Goal: Task Accomplishment & Management: Manage account settings

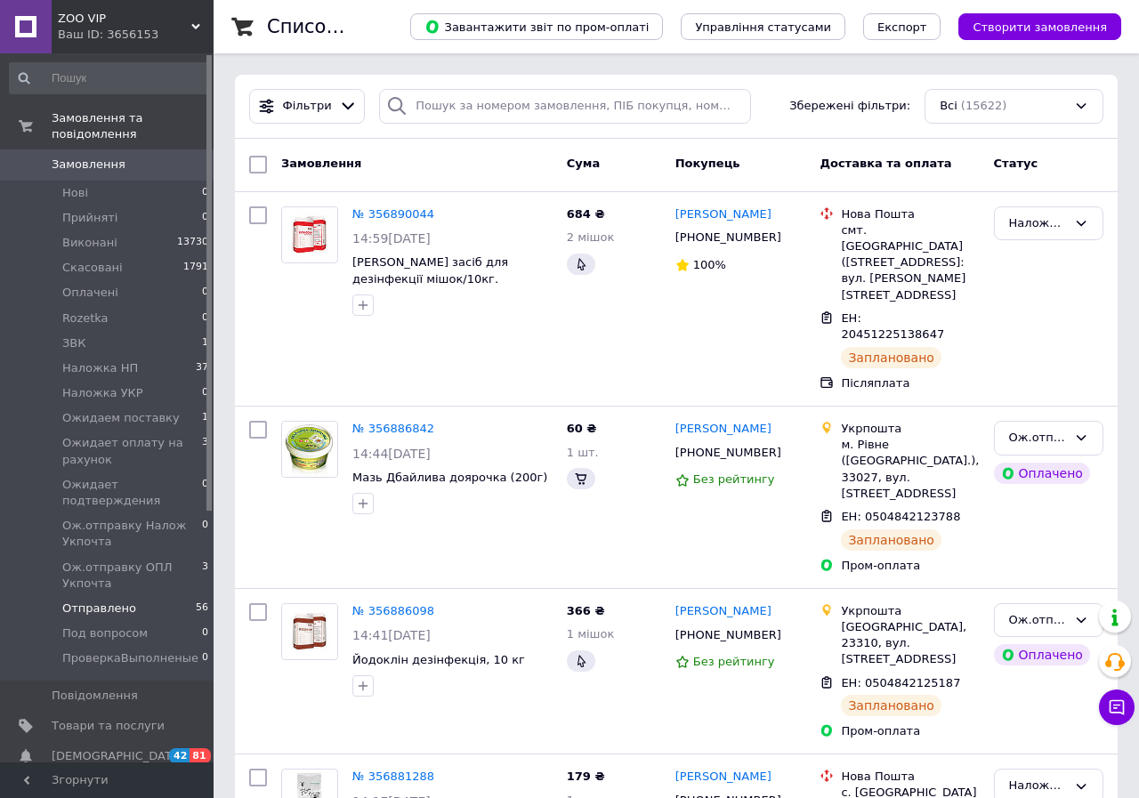
click at [139, 596] on li "Отправлено 56" at bounding box center [109, 608] width 219 height 25
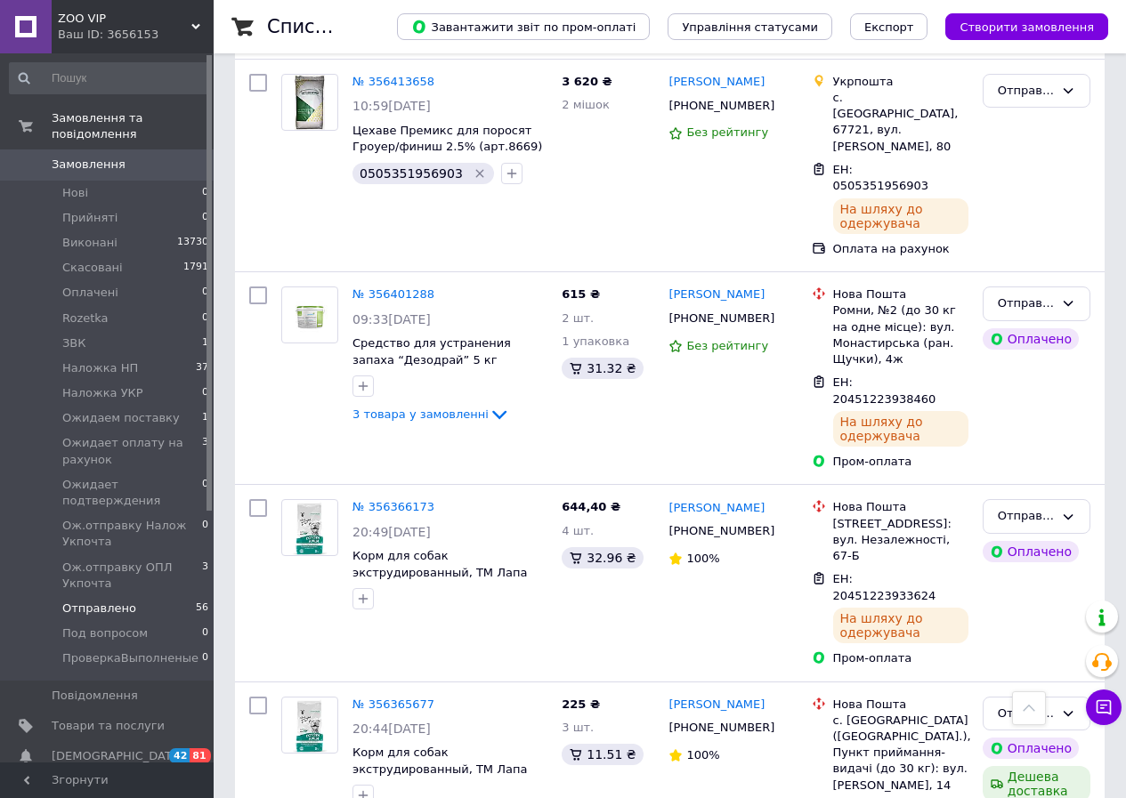
scroll to position [7506, 0]
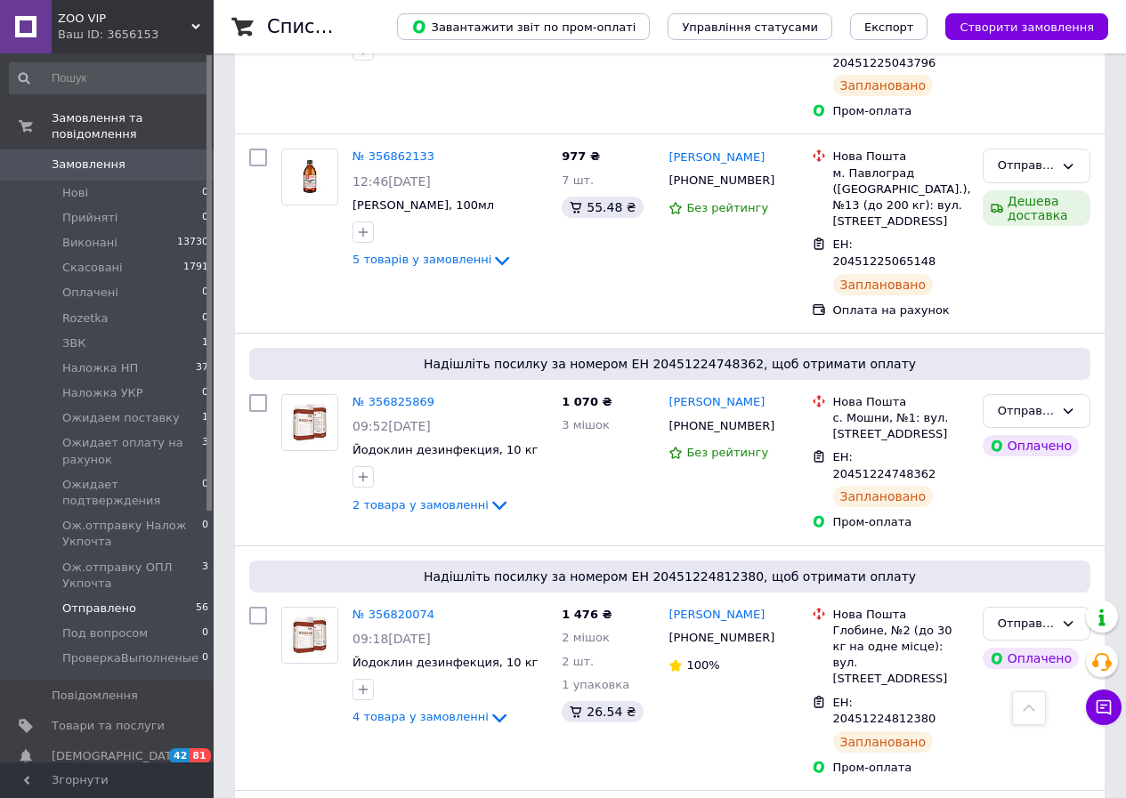
scroll to position [267, 0]
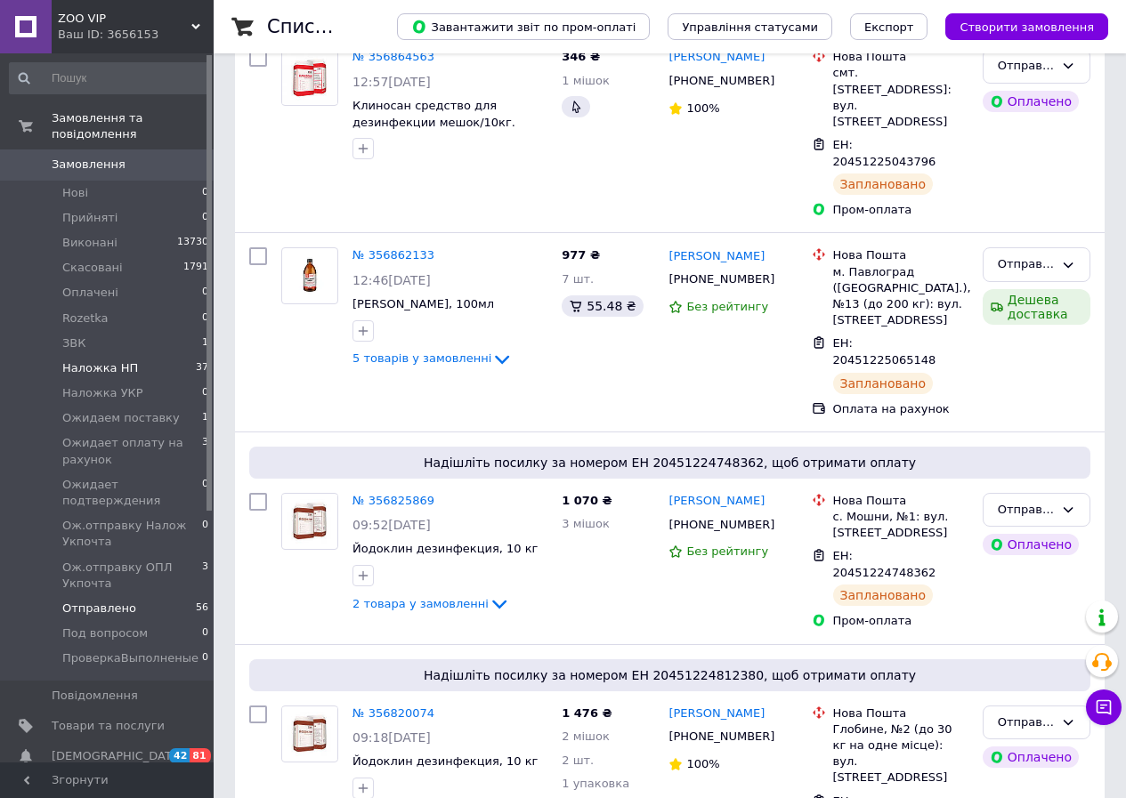
click at [83, 360] on span "Наложка НП" at bounding box center [100, 368] width 76 height 16
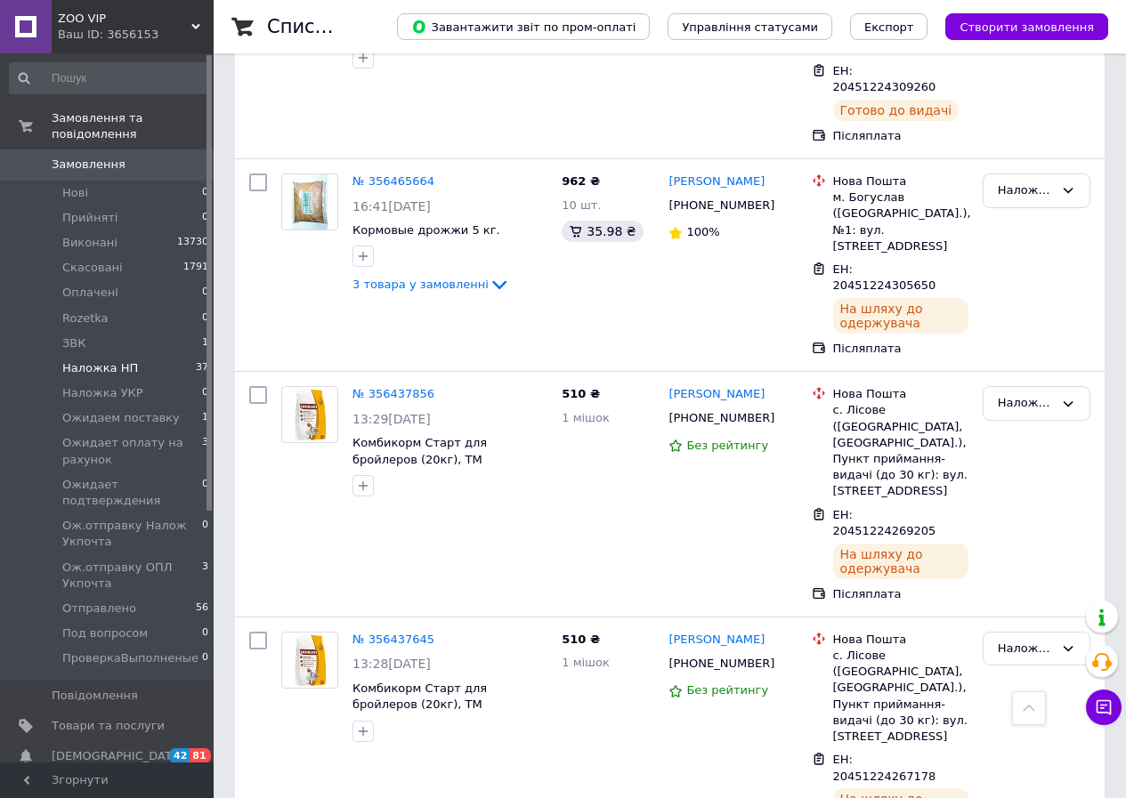
scroll to position [6104, 0]
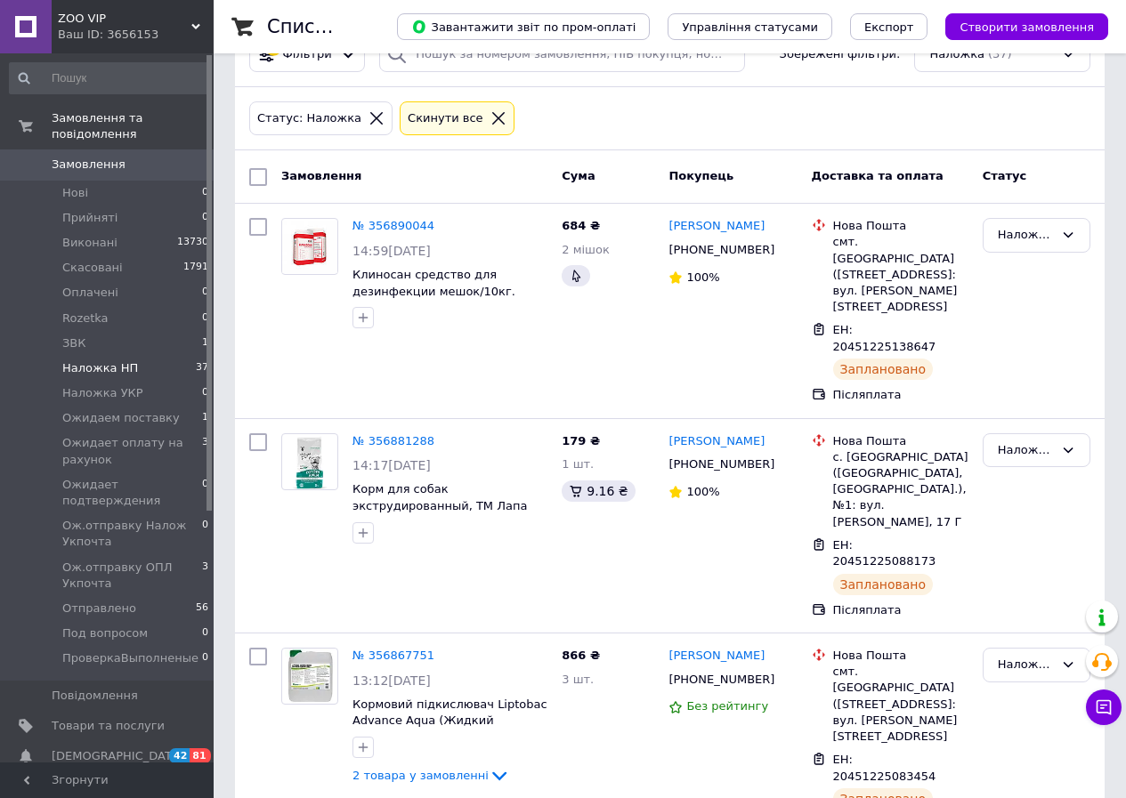
scroll to position [0, 0]
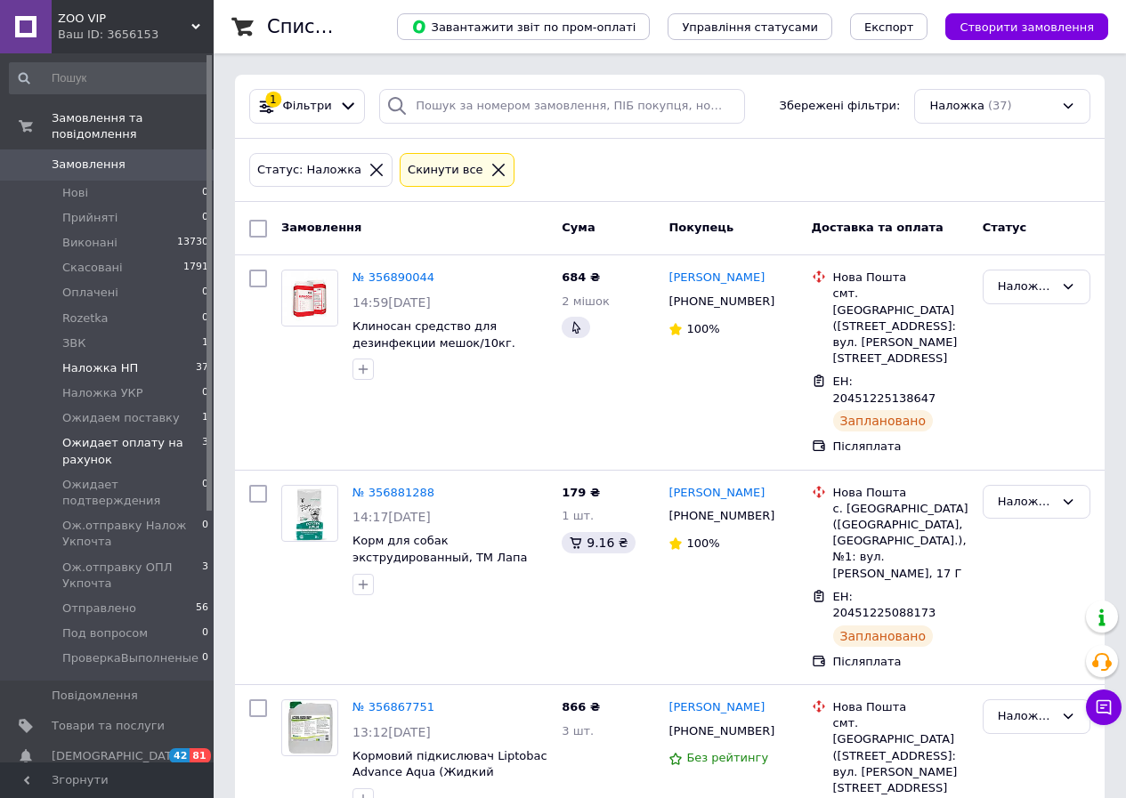
click at [73, 435] on span "Ожидает оплату на рахунок" at bounding box center [132, 451] width 140 height 32
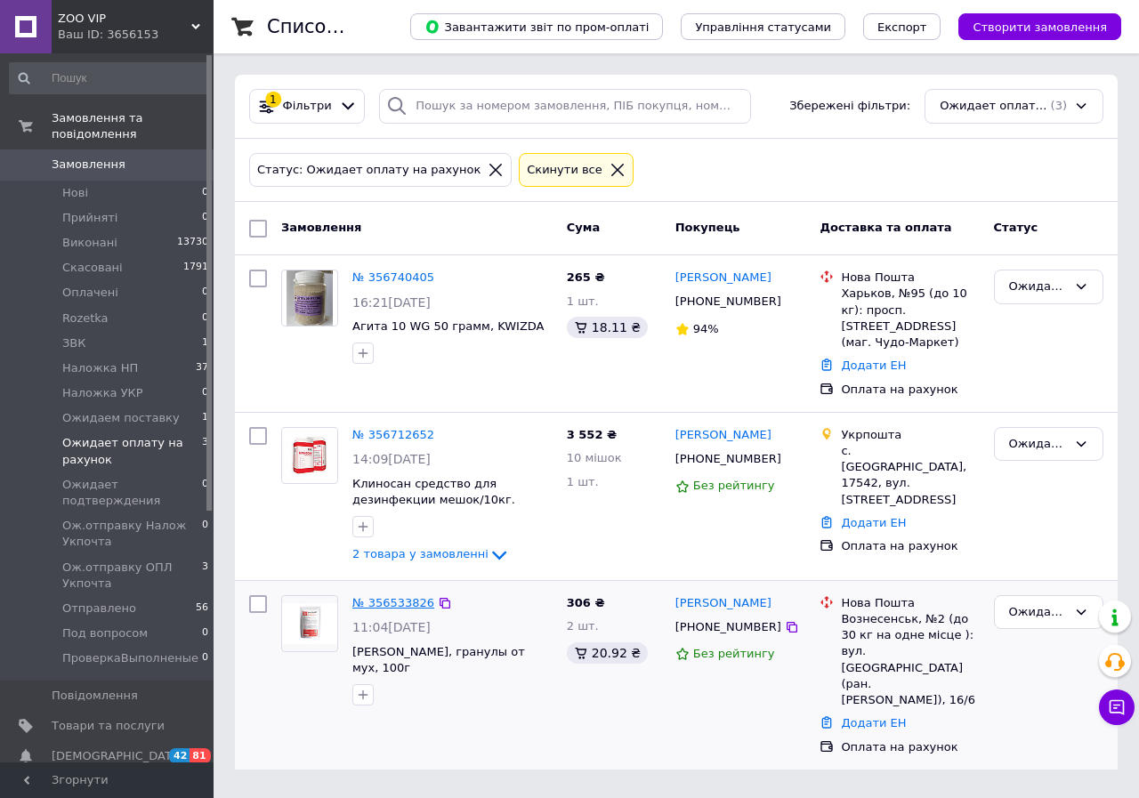
click at [393, 596] on link "№ 356533826" at bounding box center [393, 602] width 82 height 13
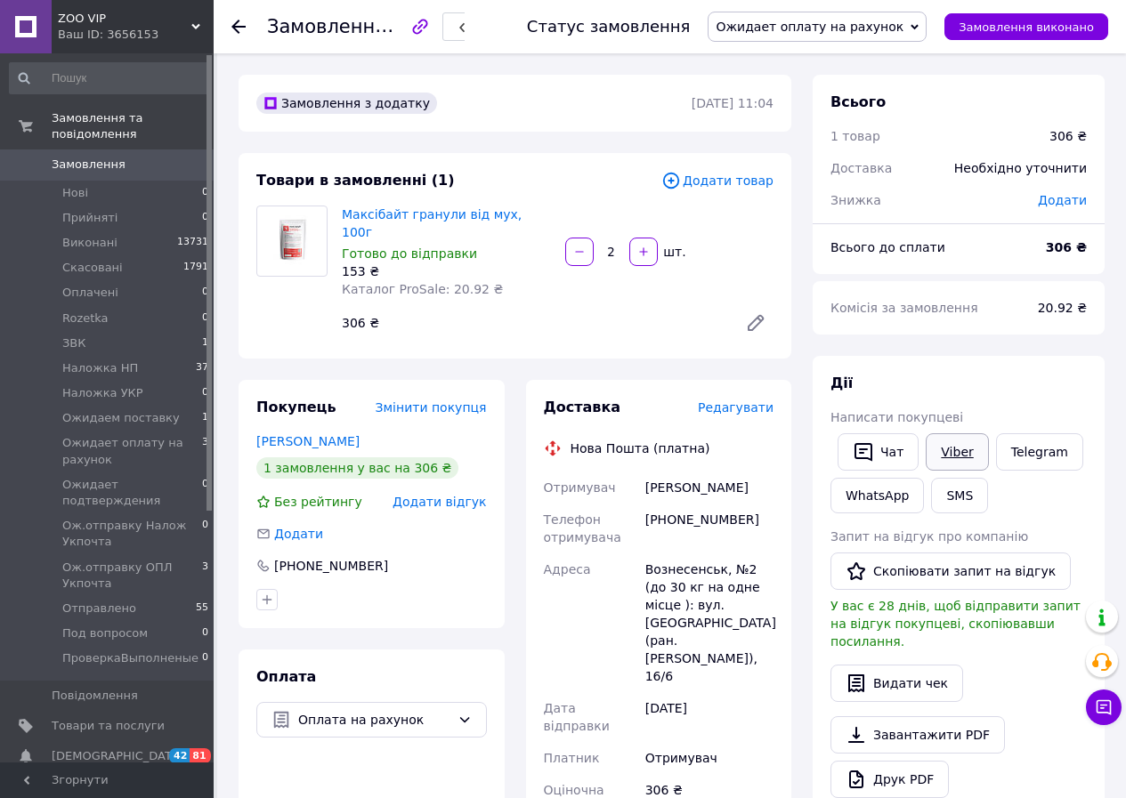
click at [967, 450] on link "Viber" at bounding box center [957, 451] width 62 height 37
click at [238, 25] on icon at bounding box center [238, 27] width 14 height 14
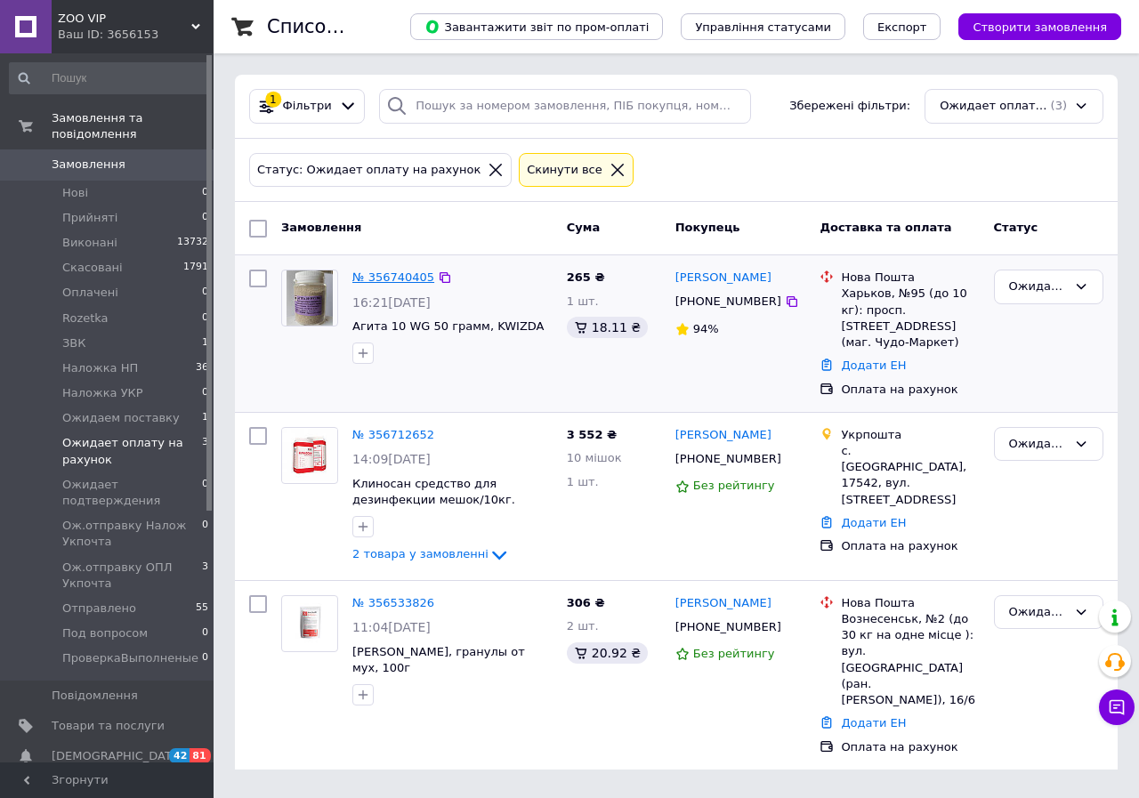
click at [377, 273] on link "№ 356740405" at bounding box center [393, 277] width 82 height 13
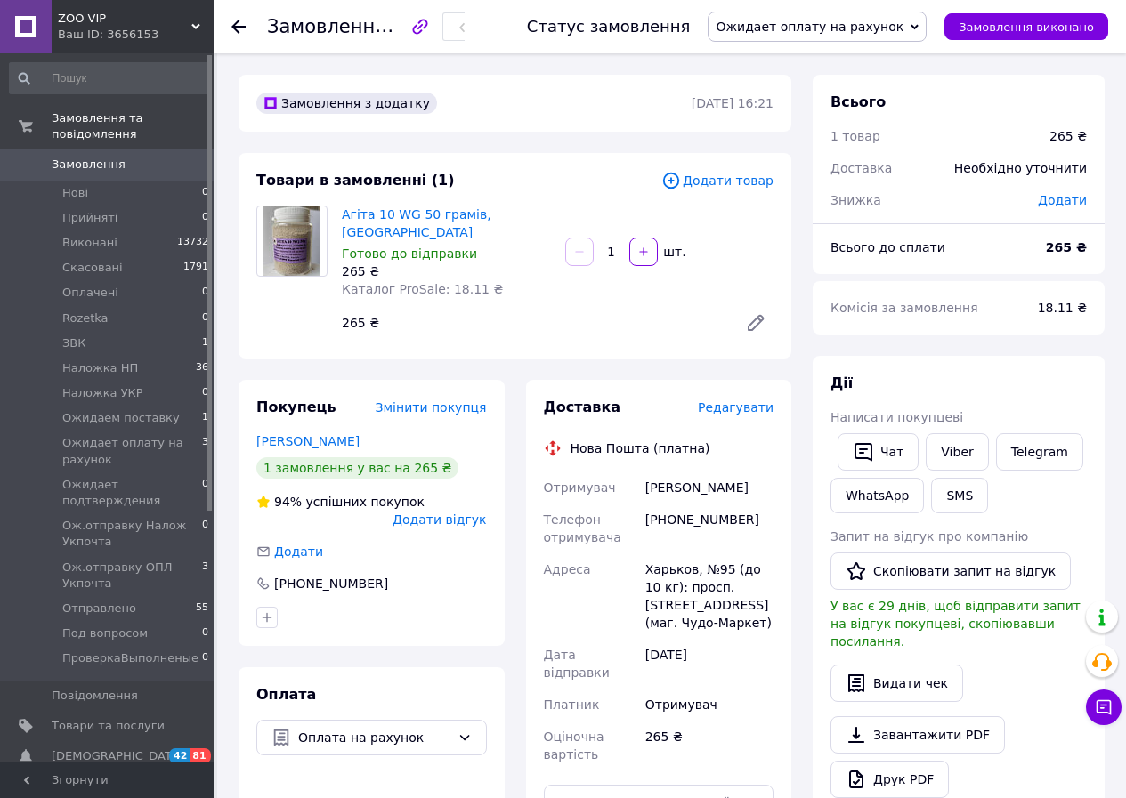
click at [968, 419] on div "Написати покупцеві" at bounding box center [958, 418] width 256 height 18
click at [959, 448] on link "Viber" at bounding box center [957, 451] width 62 height 37
click at [236, 25] on icon at bounding box center [238, 27] width 14 height 14
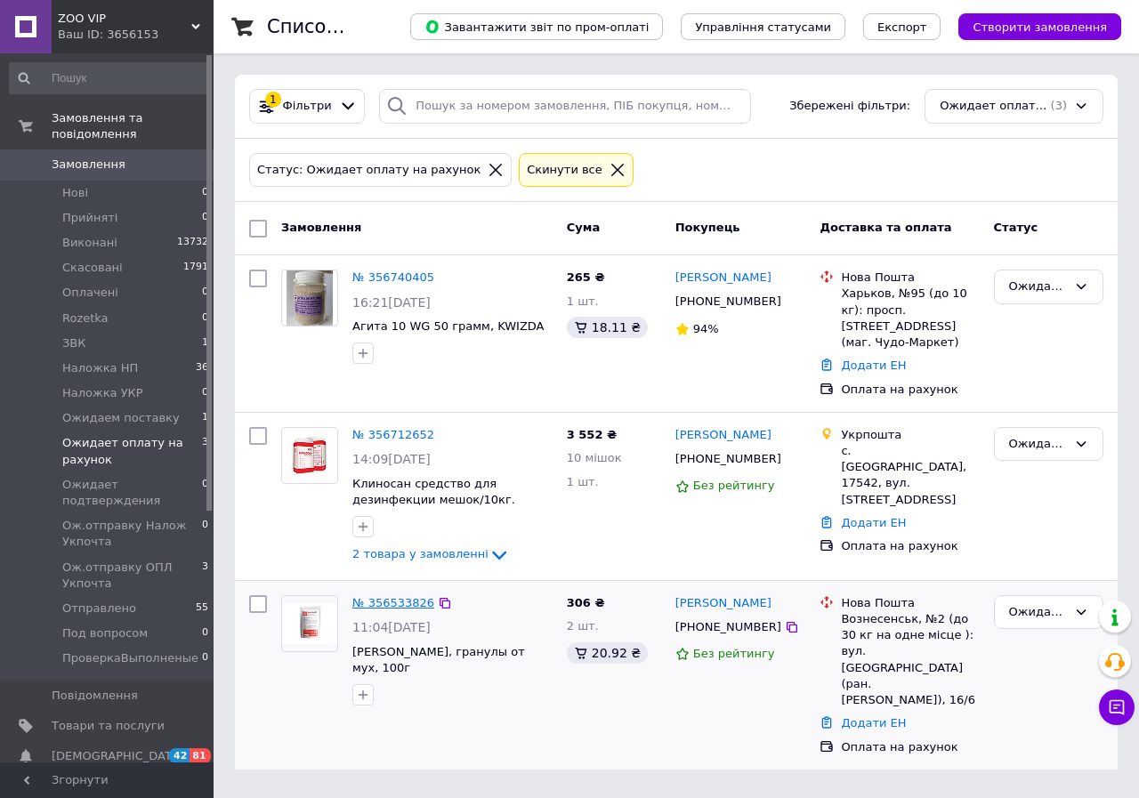
click at [401, 596] on link "№ 356533826" at bounding box center [393, 602] width 82 height 13
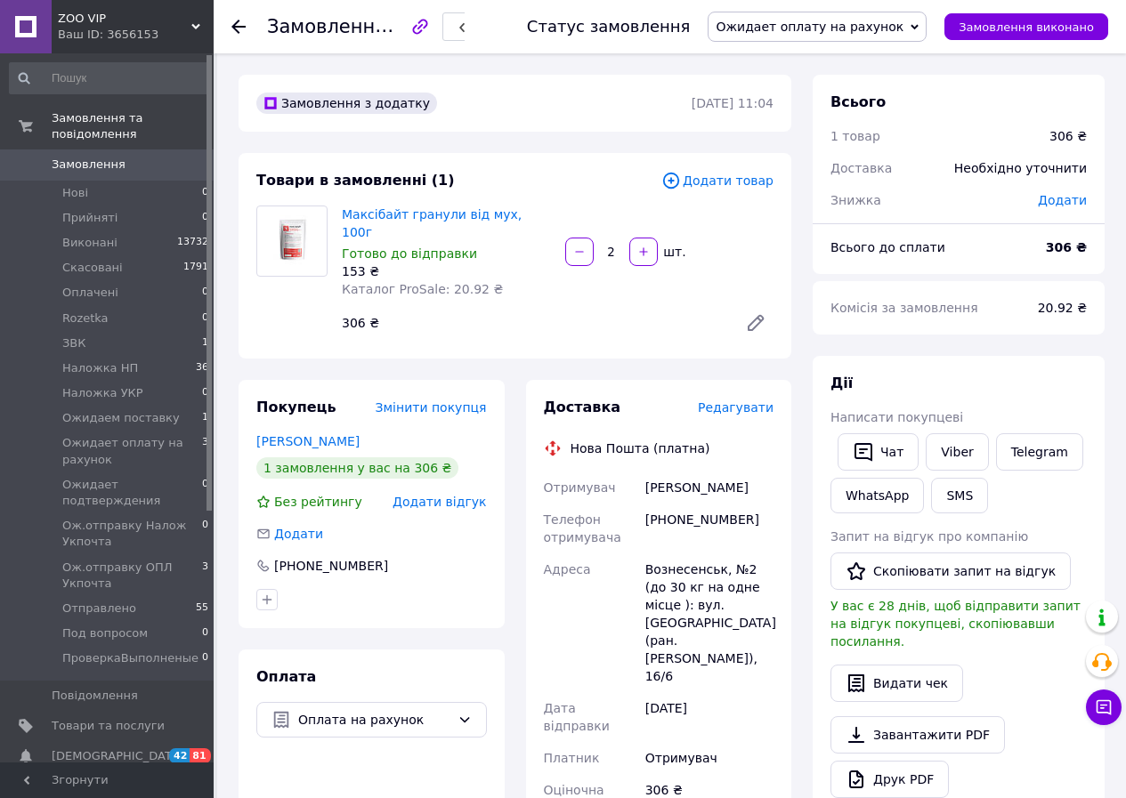
click at [448, 495] on span "Додати відгук" at bounding box center [439, 502] width 93 height 14
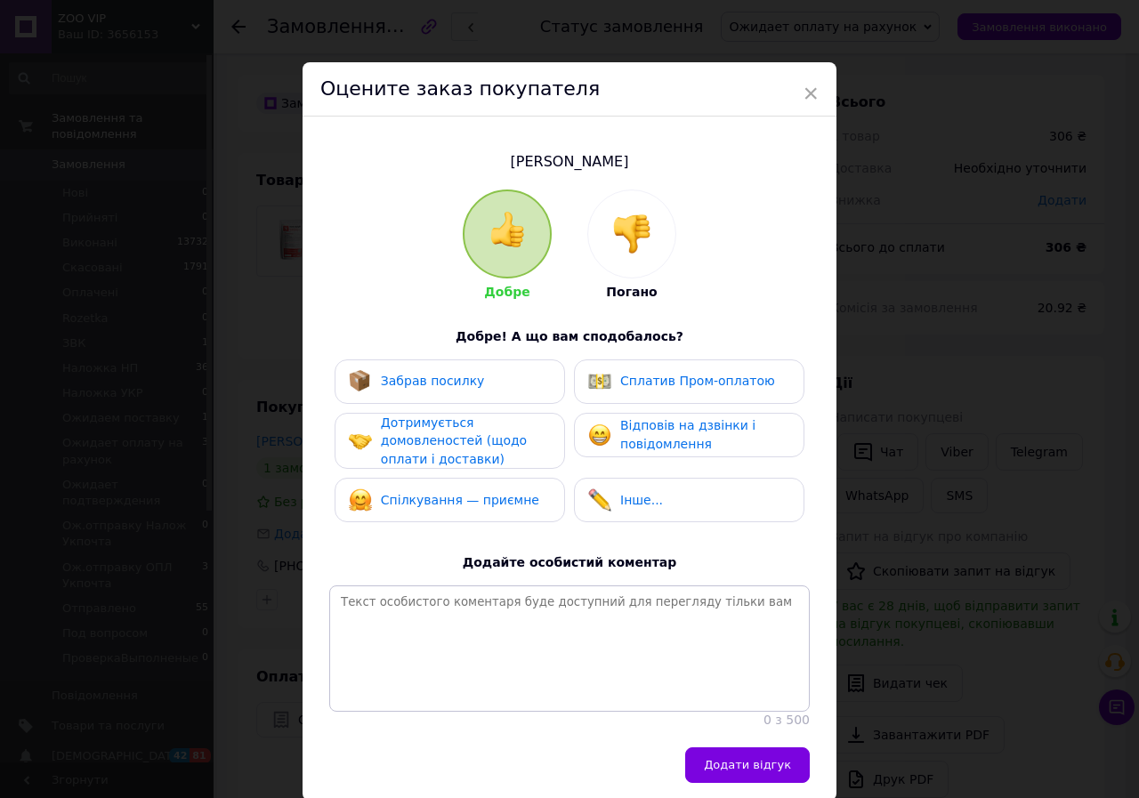
click at [633, 235] on img at bounding box center [631, 234] width 39 height 39
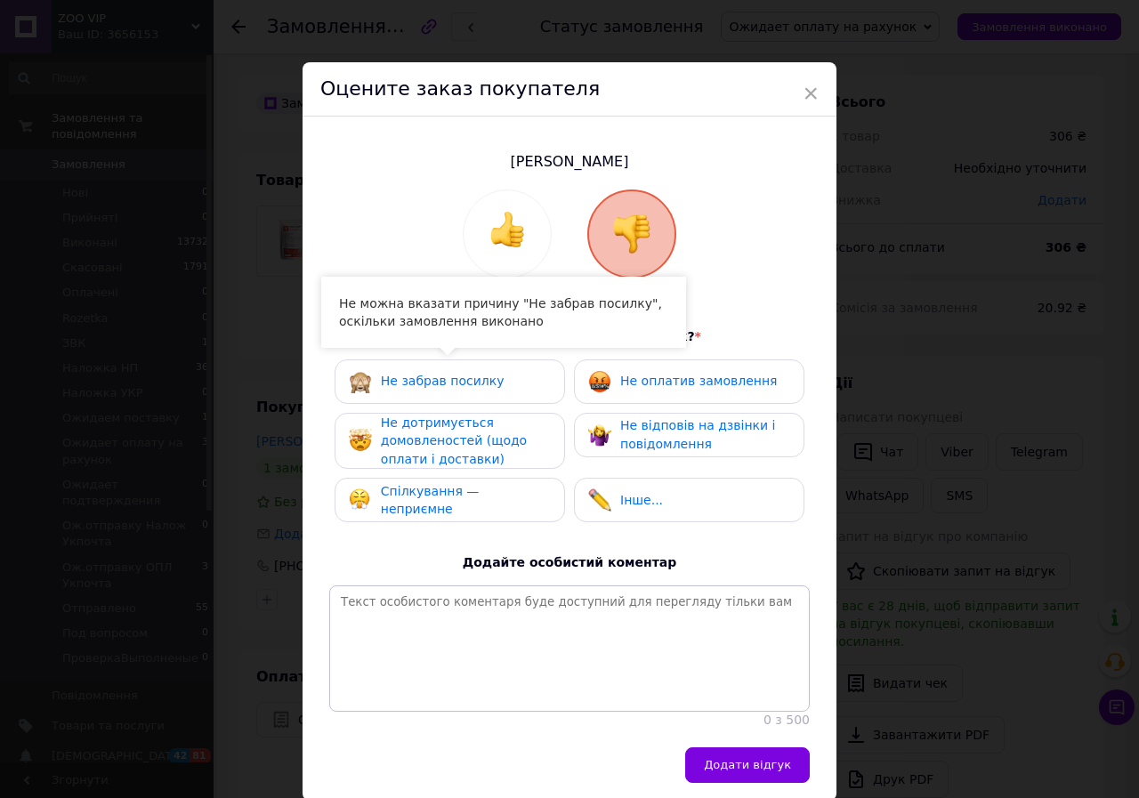
drag, startPoint x: 448, startPoint y: 380, endPoint x: 579, endPoint y: 414, distance: 135.1
click at [447, 380] on span "Не забрав посилку" at bounding box center [443, 381] width 124 height 14
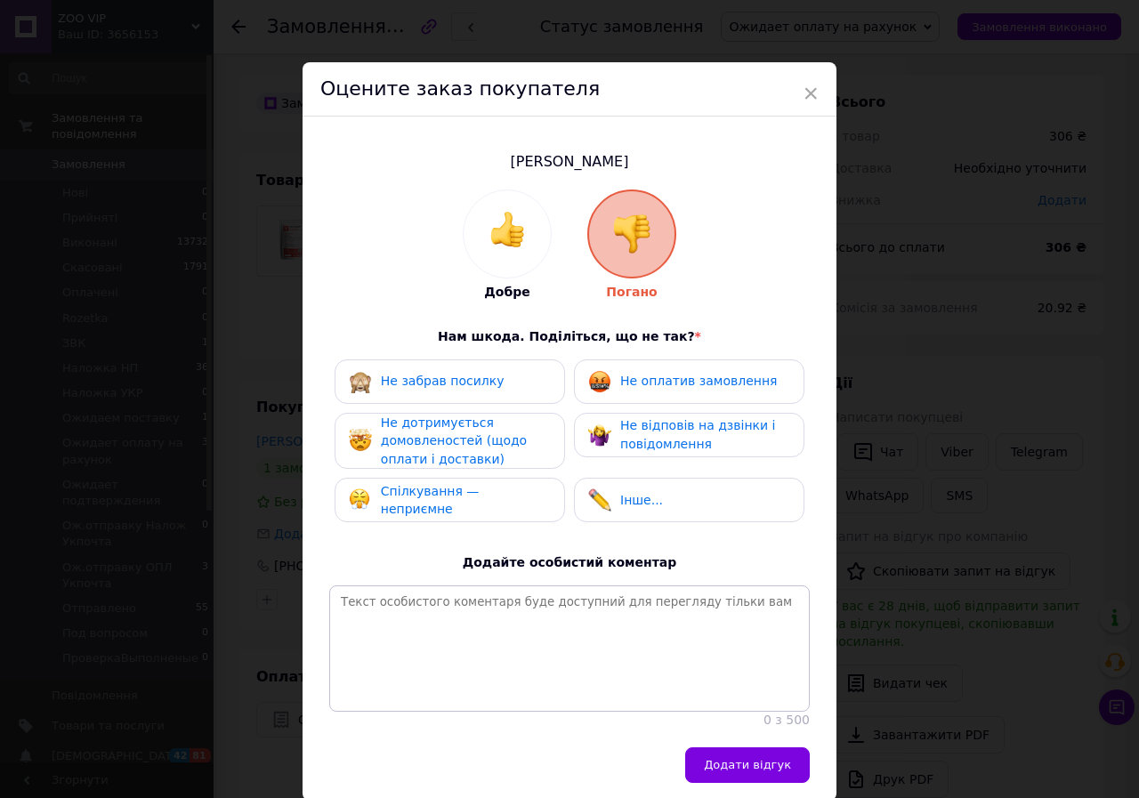
drag, startPoint x: 692, startPoint y: 387, endPoint x: 665, endPoint y: 421, distance: 43.7
click at [692, 386] on span "Не оплатив замовлення" at bounding box center [698, 381] width 157 height 14
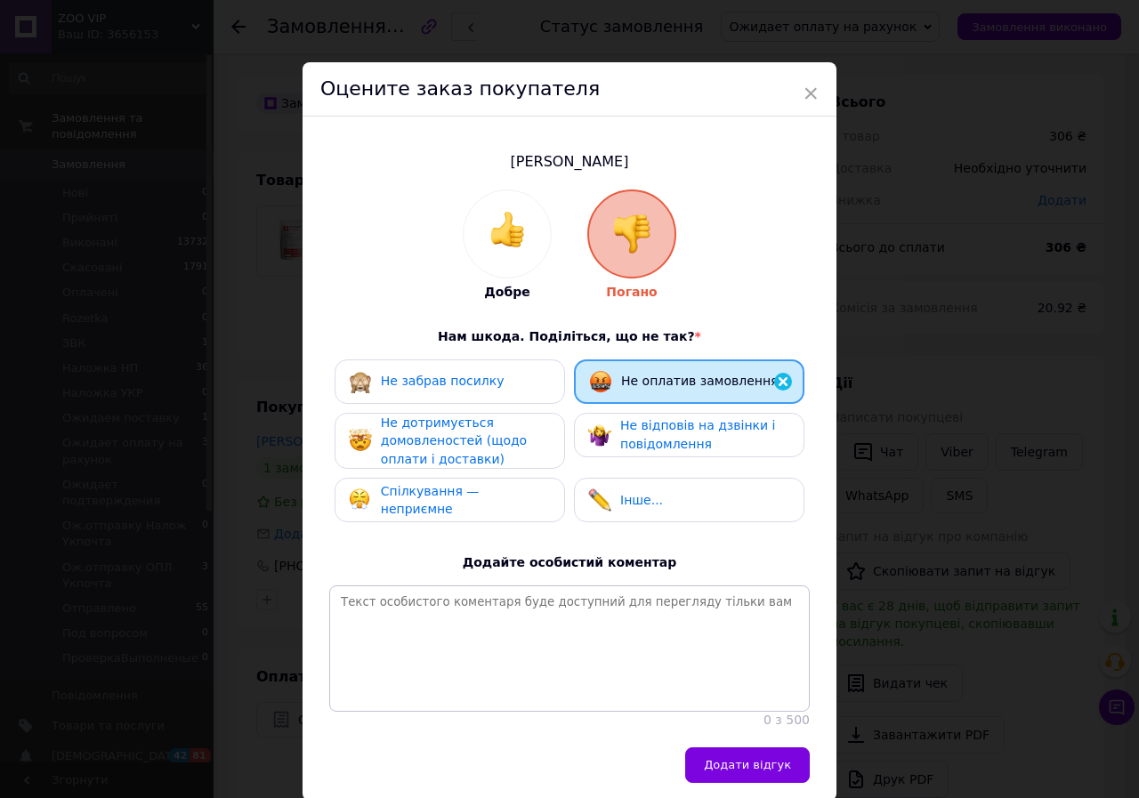
click at [458, 449] on span "Не дотримується домовленостей (щодо оплати і доставки)" at bounding box center [454, 441] width 146 height 51
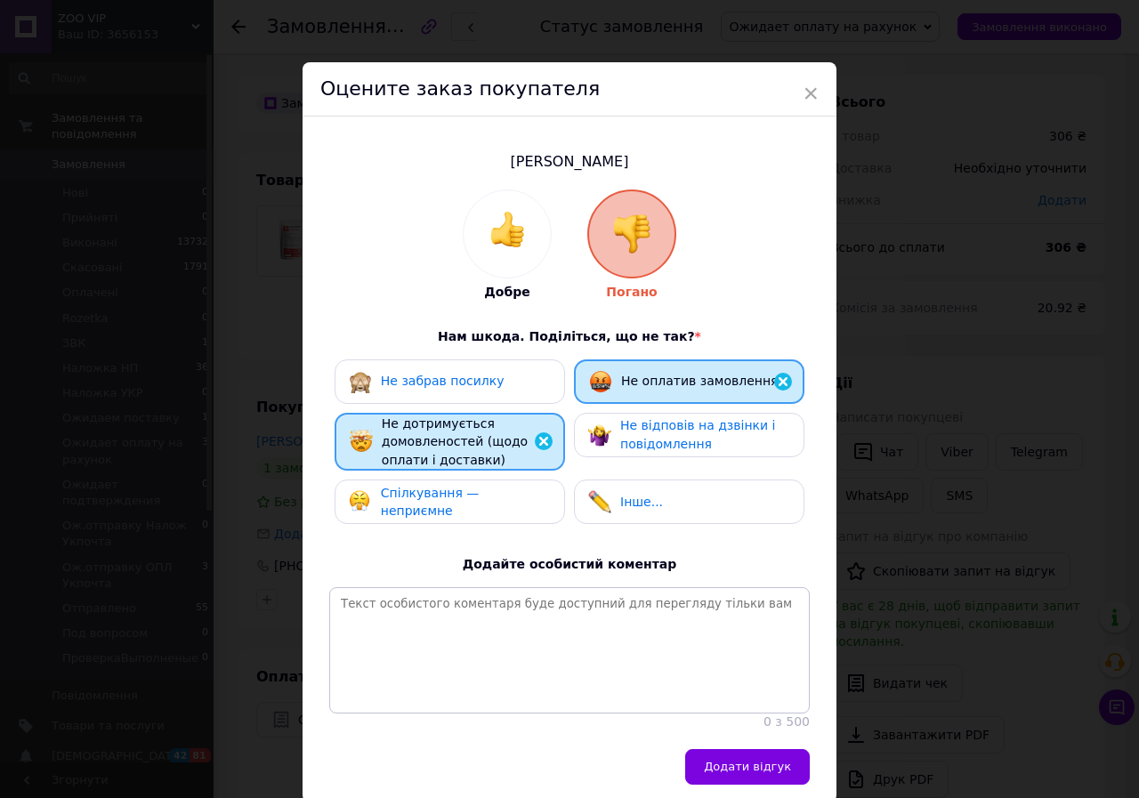
click at [480, 492] on span "Спілкування — неприємне" at bounding box center [430, 502] width 99 height 33
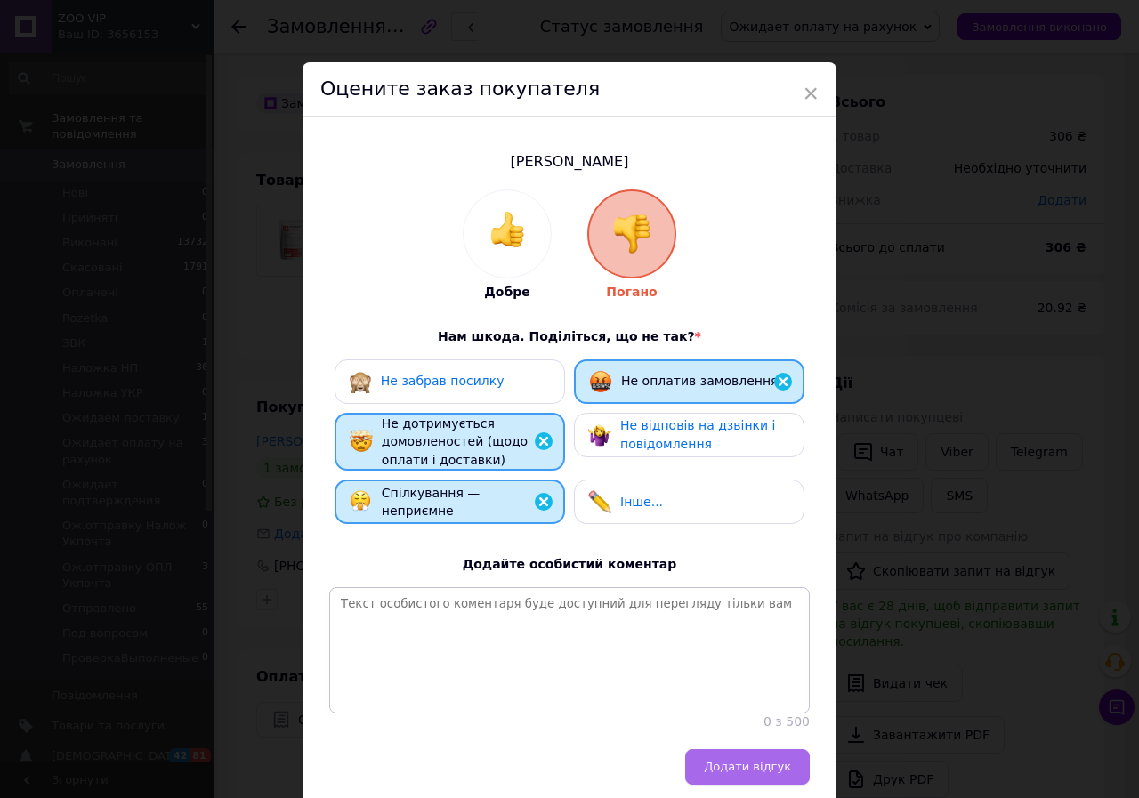
click at [753, 773] on span "Додати відгук" at bounding box center [747, 766] width 87 height 13
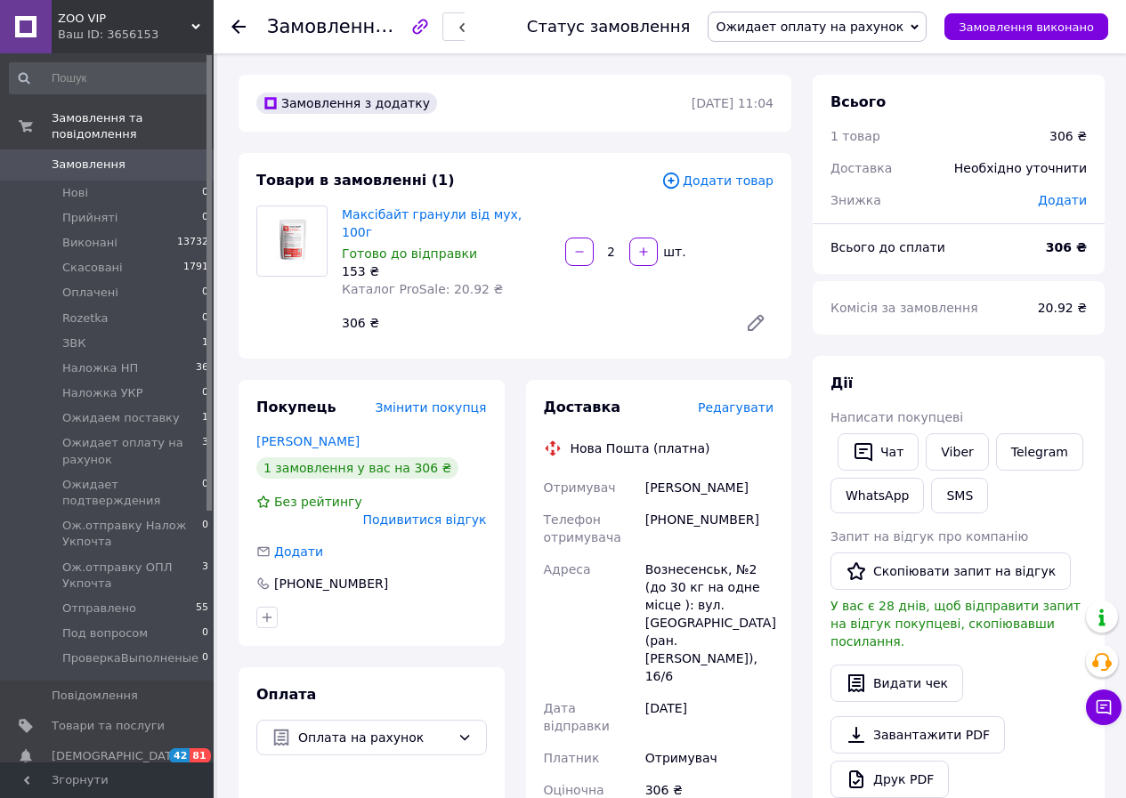
click at [864, 21] on span "Ожидает оплату на рахунок" at bounding box center [810, 27] width 188 height 14
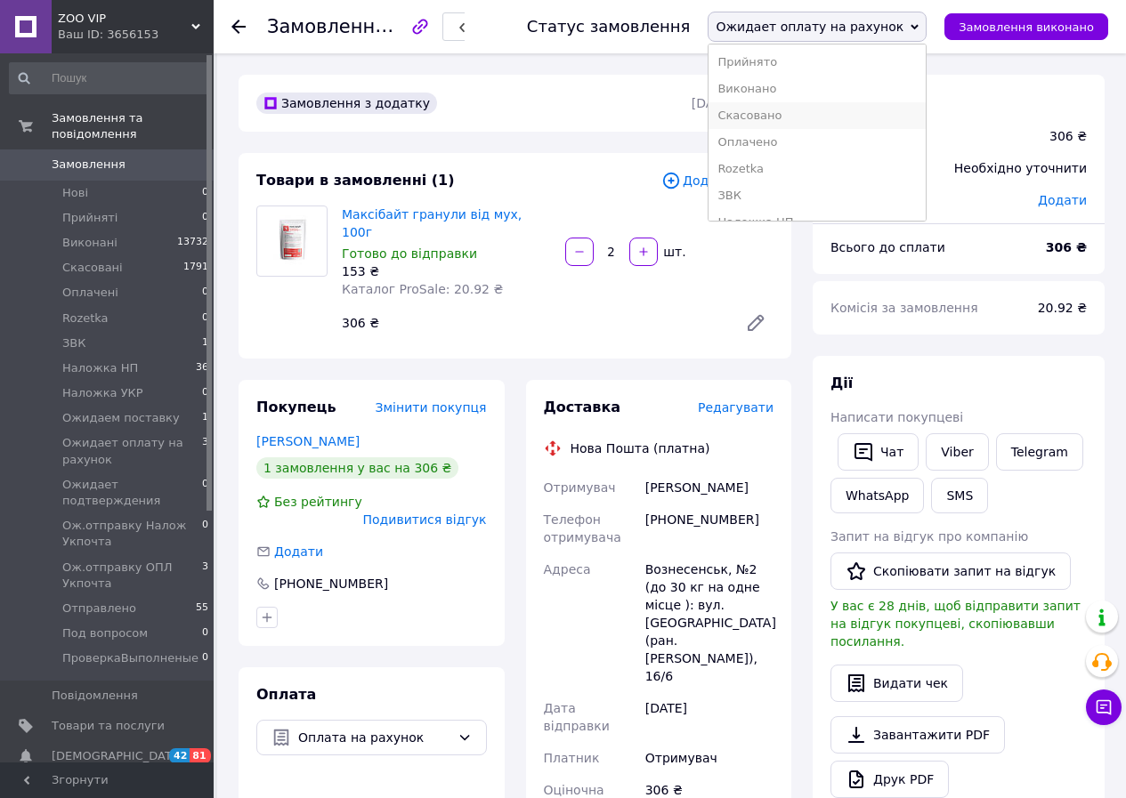
click at [815, 115] on li "Скасовано" at bounding box center [817, 115] width 217 height 27
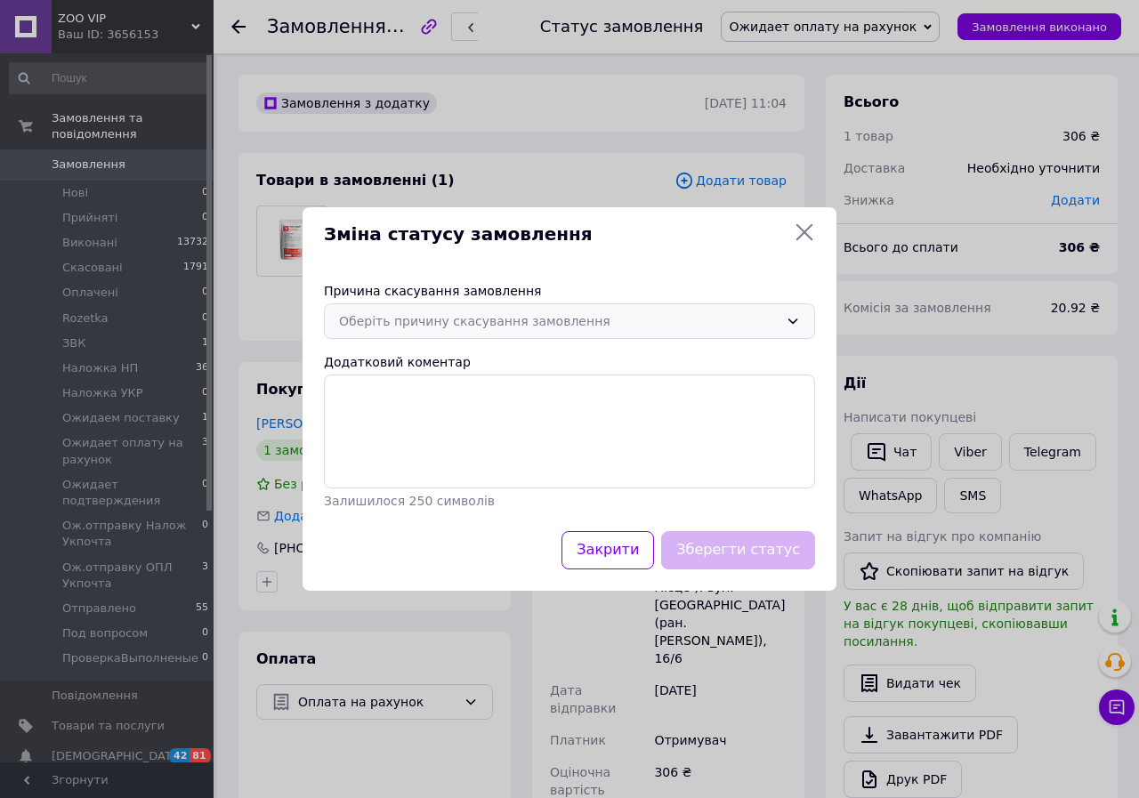
click at [405, 323] on div "Оберіть причину скасування замовлення" at bounding box center [559, 322] width 440 height 20
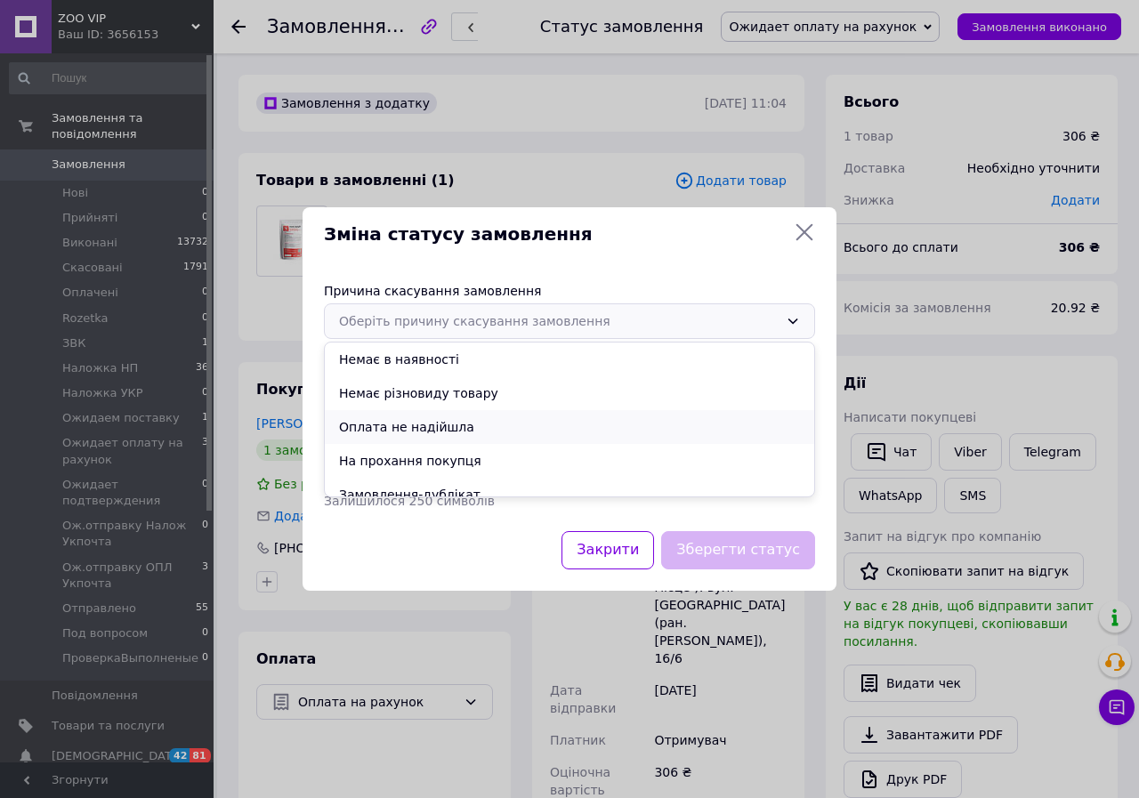
click at [388, 428] on li "Оплата не надійшла" at bounding box center [570, 427] width 490 height 34
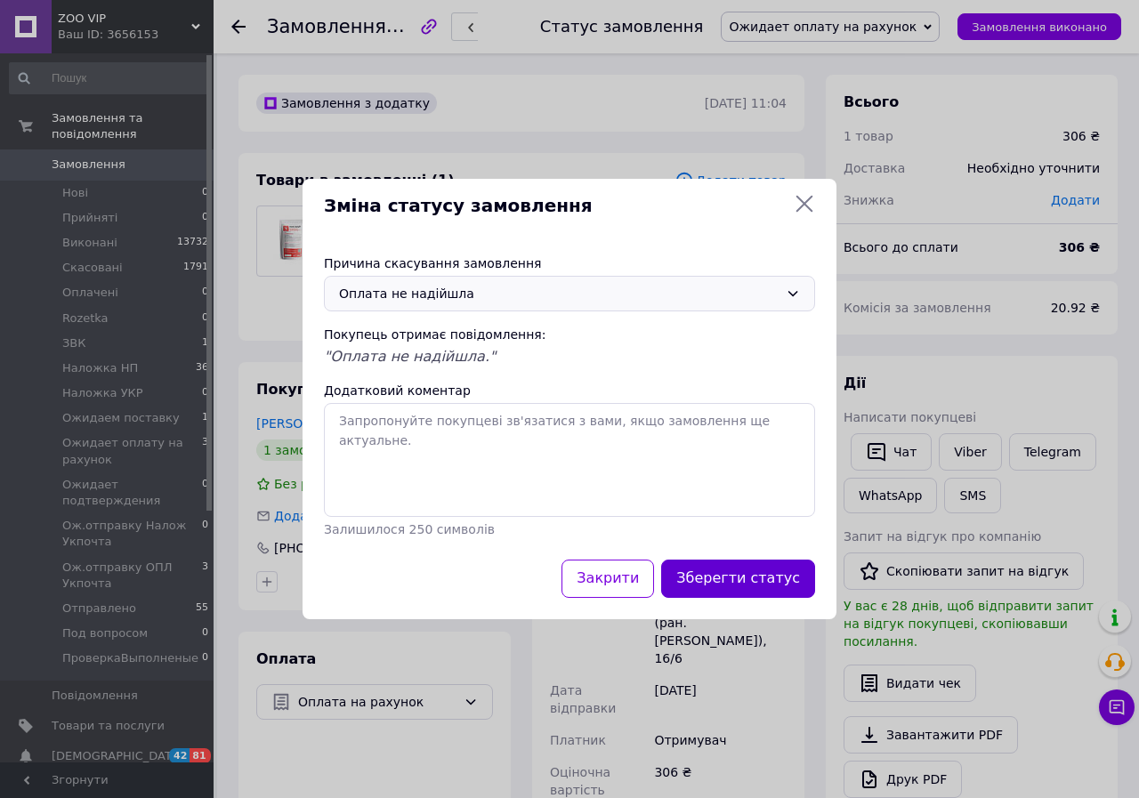
click at [773, 586] on button "Зберегти статус" at bounding box center [738, 579] width 154 height 38
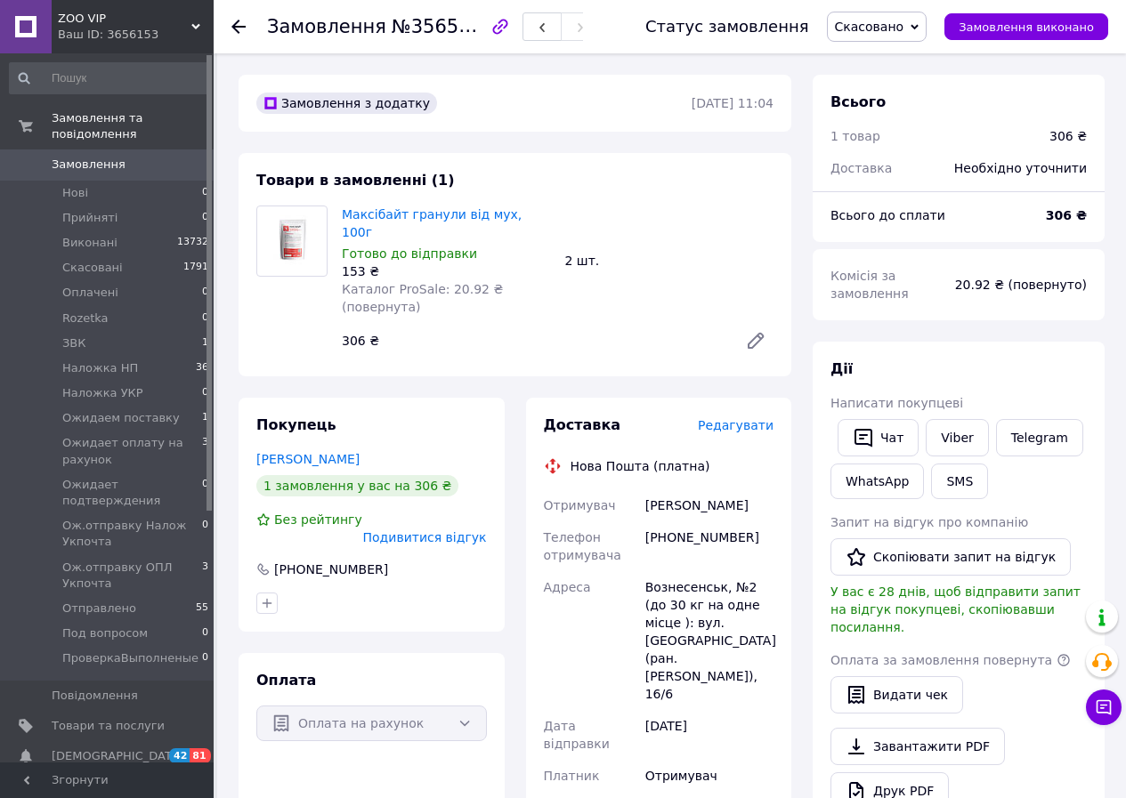
click at [66, 157] on span "Замовлення" at bounding box center [89, 165] width 74 height 16
